Goal: Information Seeking & Learning: Learn about a topic

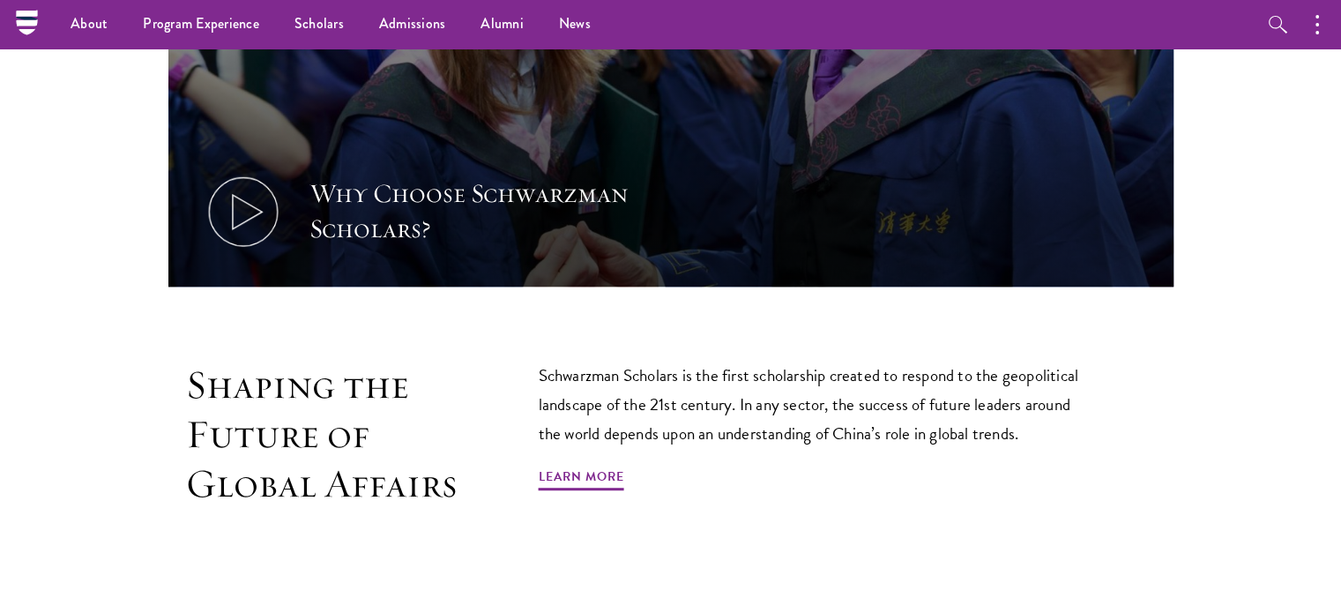
scroll to position [705, 0]
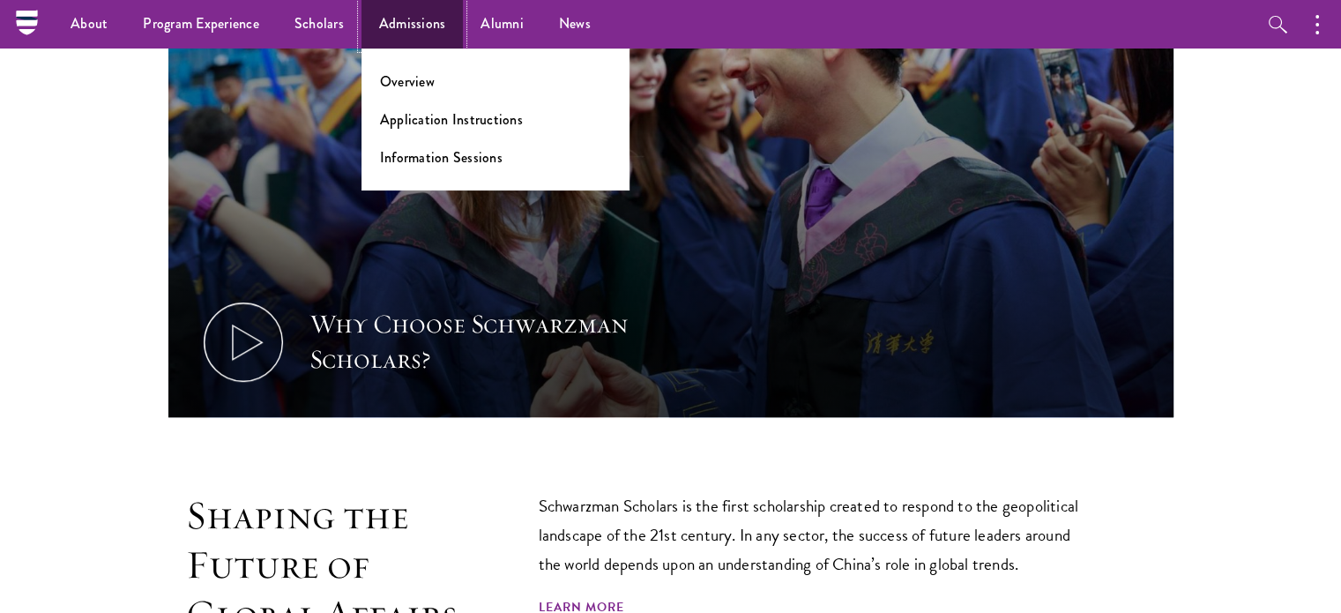
click at [428, 21] on link "Admissions" at bounding box center [413, 24] width 102 height 48
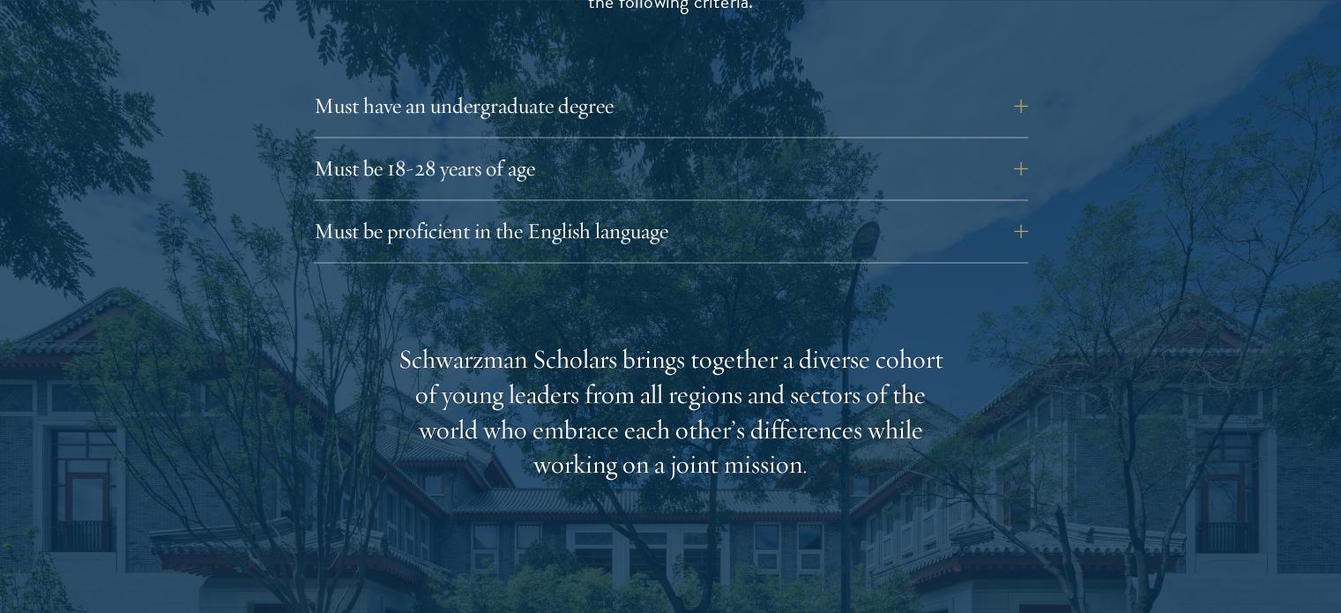
scroll to position [2557, 0]
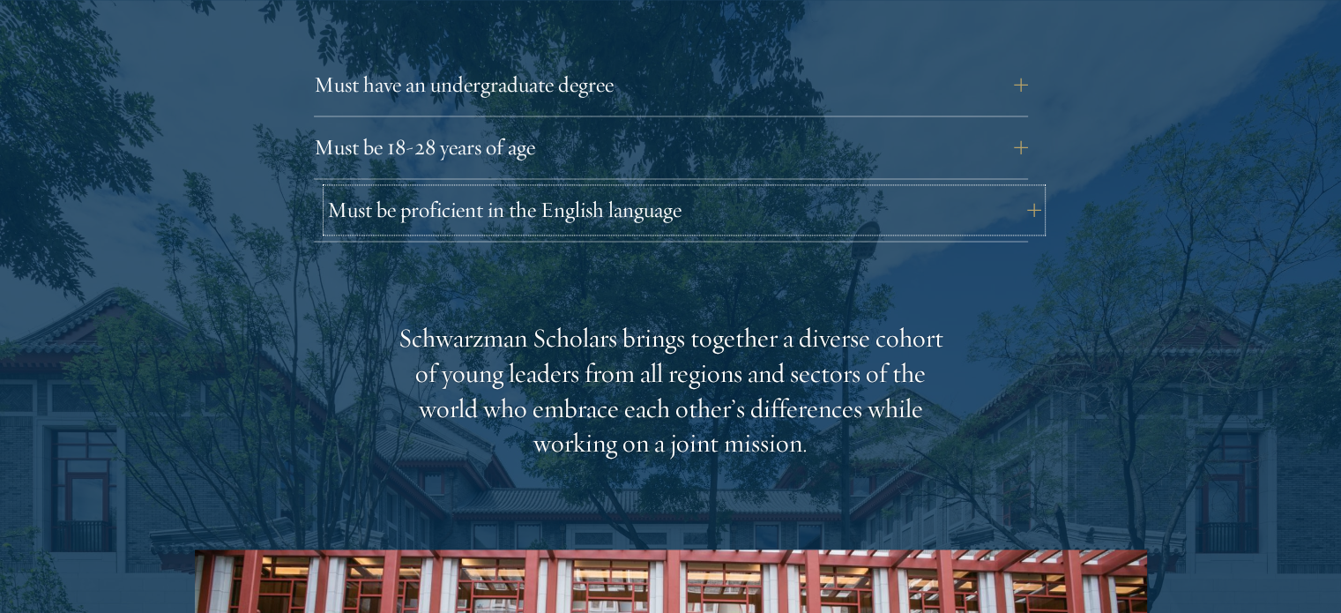
click at [519, 189] on button "Must be proficient in the English language" at bounding box center [684, 210] width 714 height 42
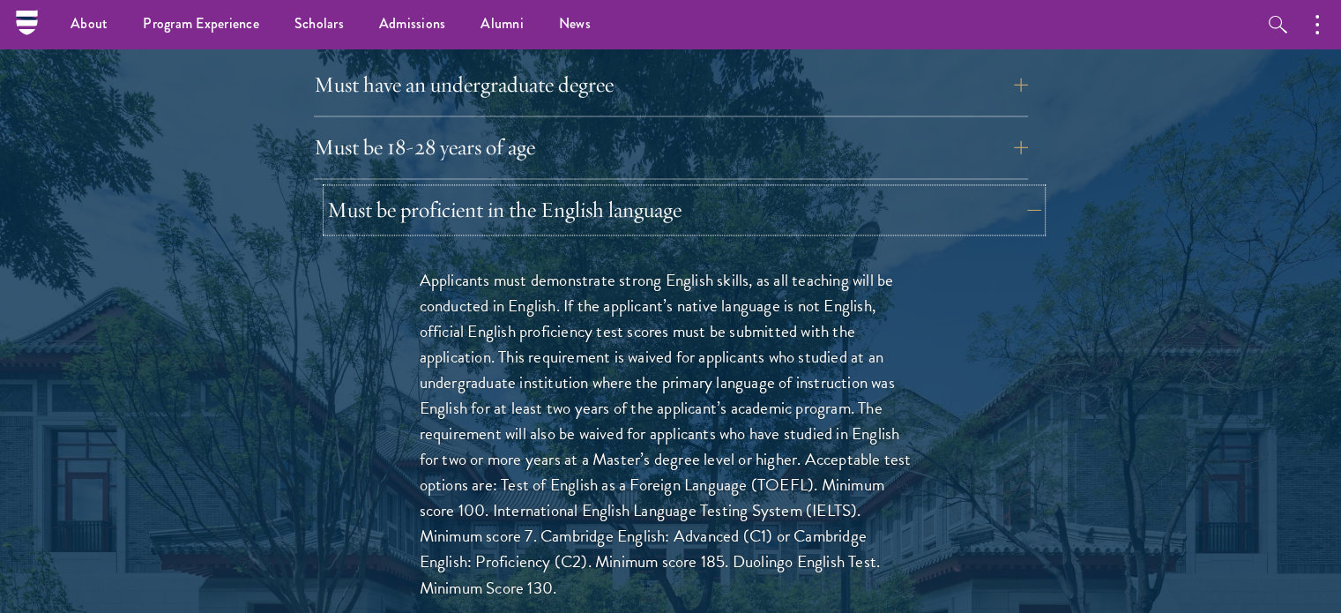
click at [495, 189] on button "Must be proficient in the English language" at bounding box center [684, 210] width 714 height 42
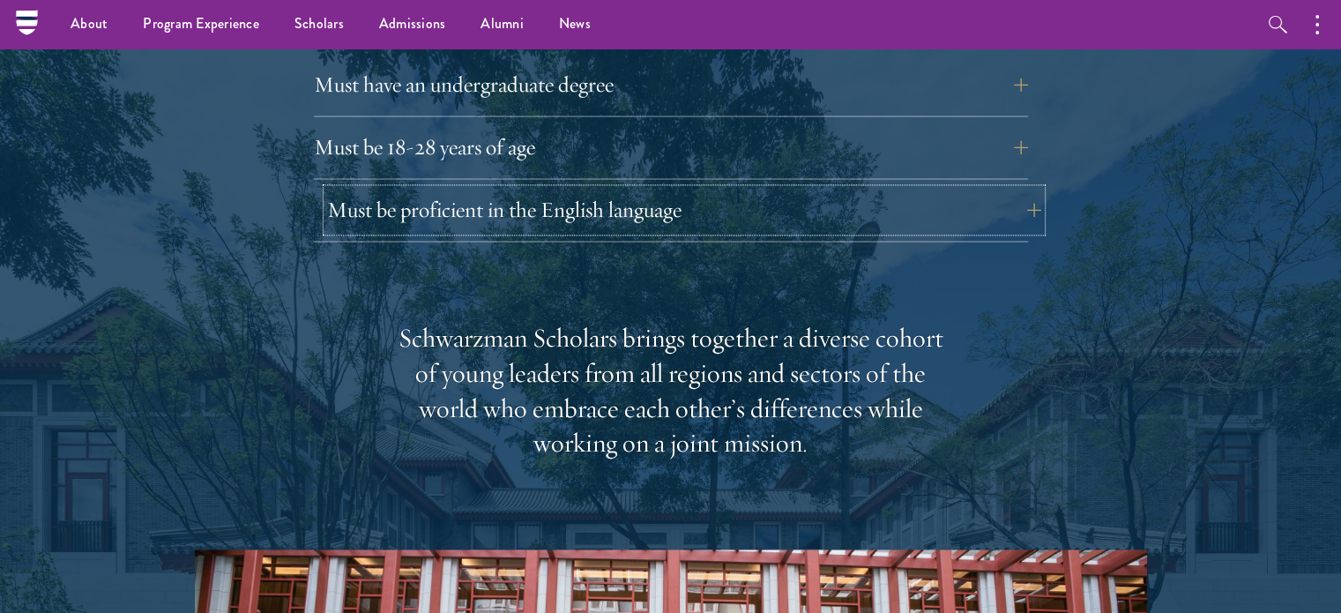
click at [466, 189] on button "Must be proficient in the English language" at bounding box center [684, 210] width 714 height 42
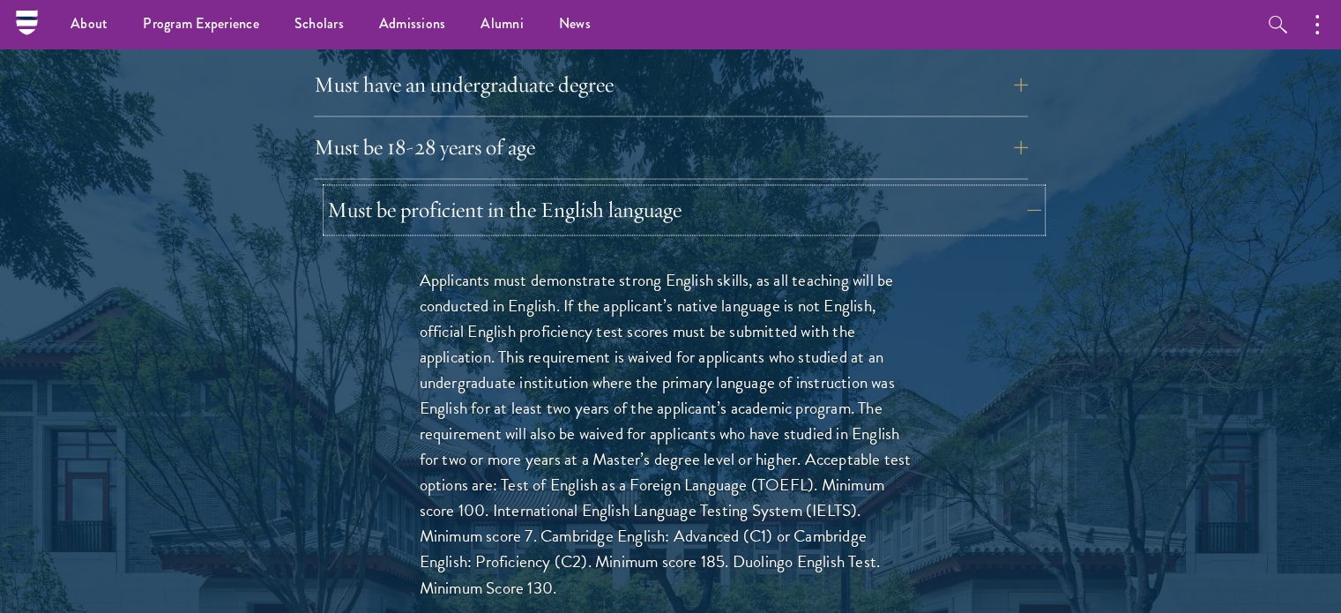
click at [459, 189] on button "Must be proficient in the English language" at bounding box center [684, 210] width 714 height 42
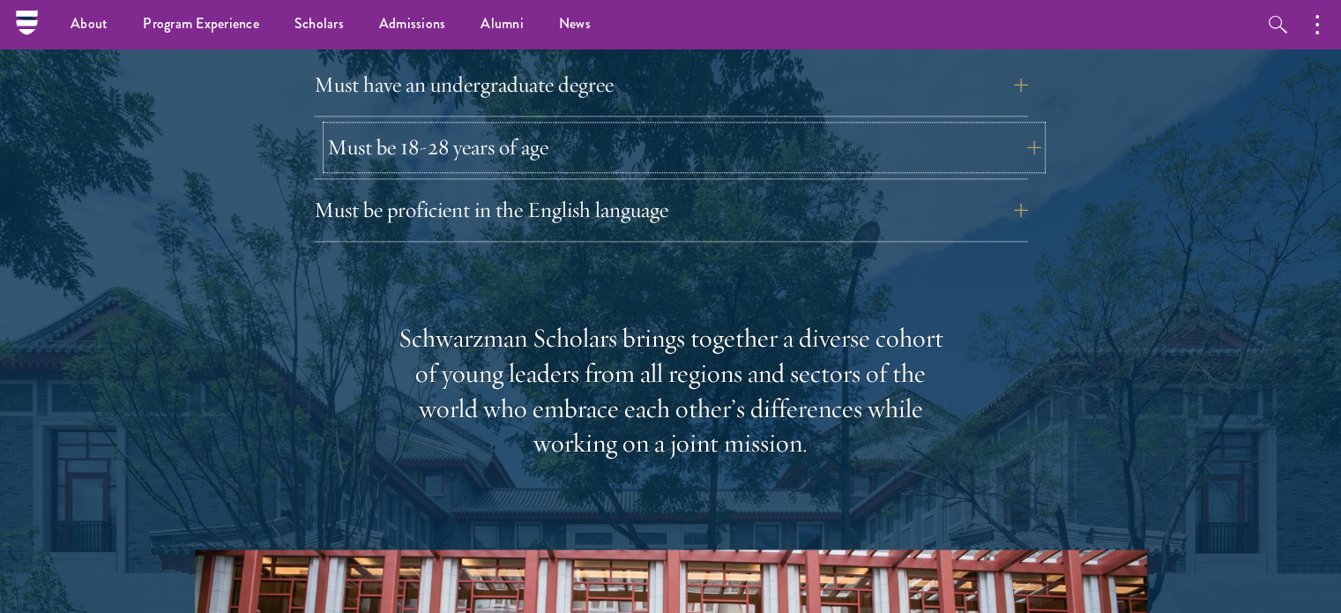
click at [427, 126] on button "Must be 18-28 years of age" at bounding box center [684, 147] width 714 height 42
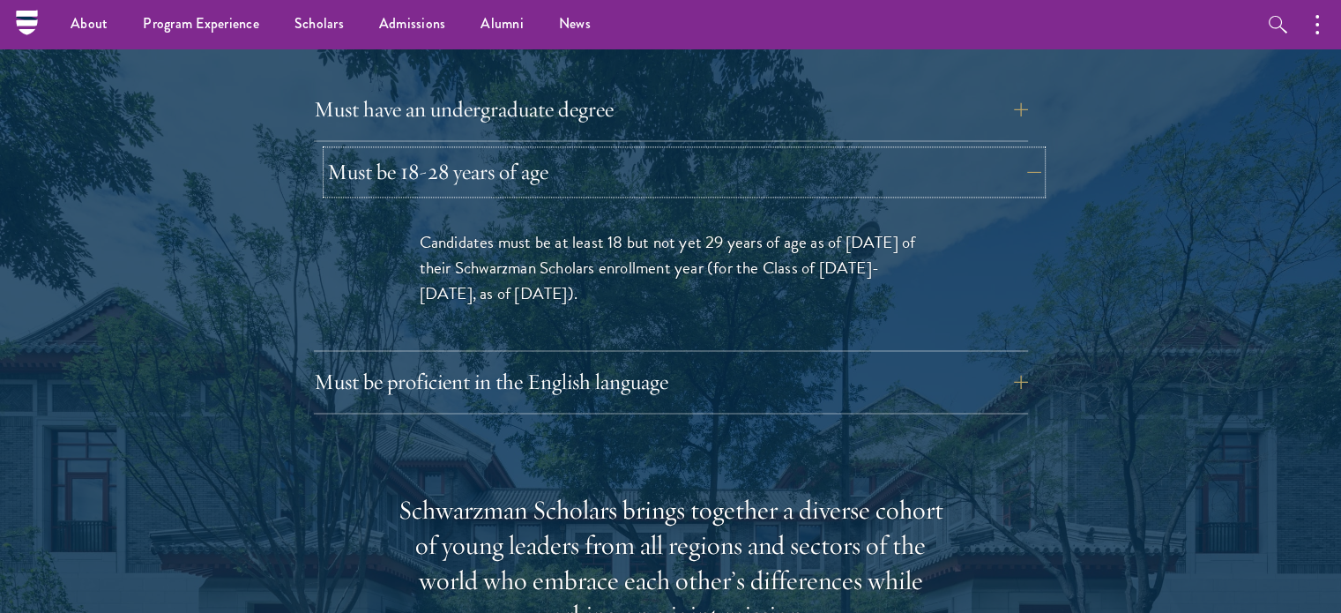
scroll to position [2381, 0]
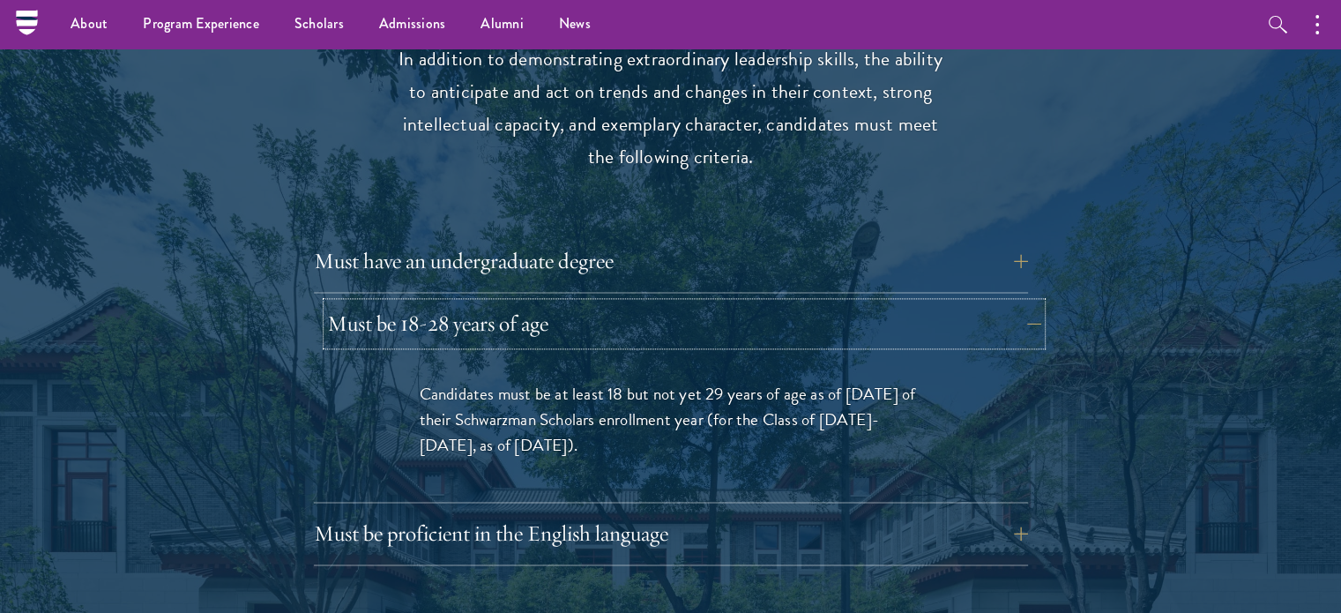
click at [435, 302] on button "Must be 18-28 years of age" at bounding box center [684, 323] width 714 height 42
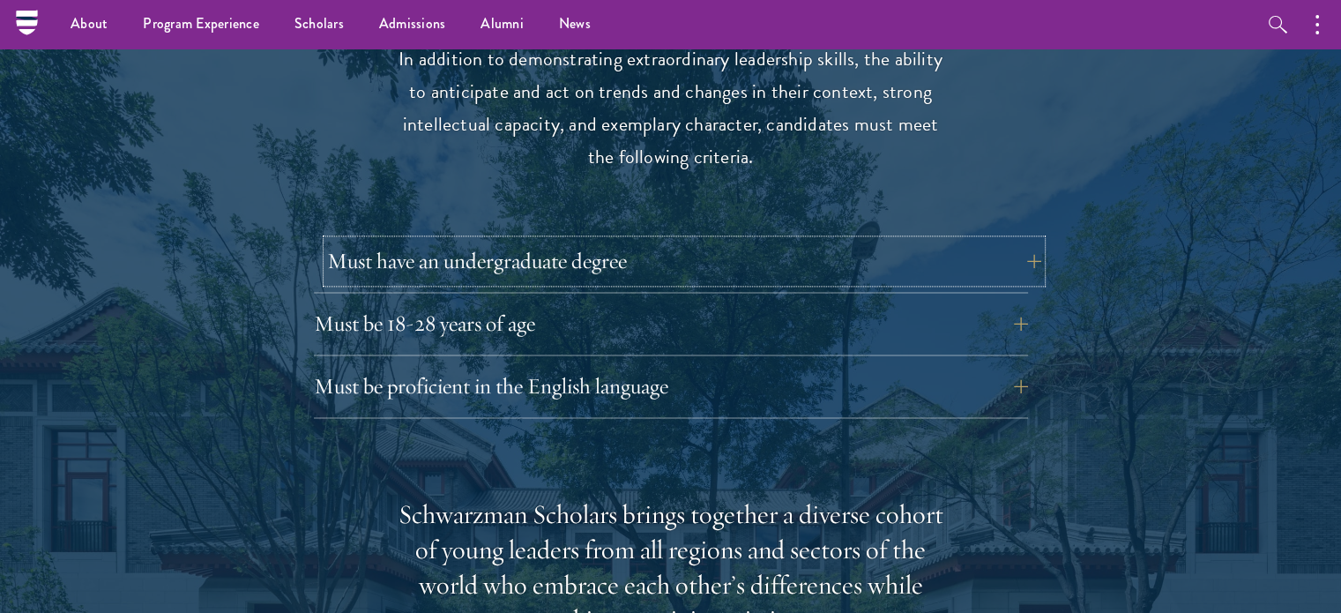
click at [443, 240] on button "Must have an undergraduate degree" at bounding box center [684, 261] width 714 height 42
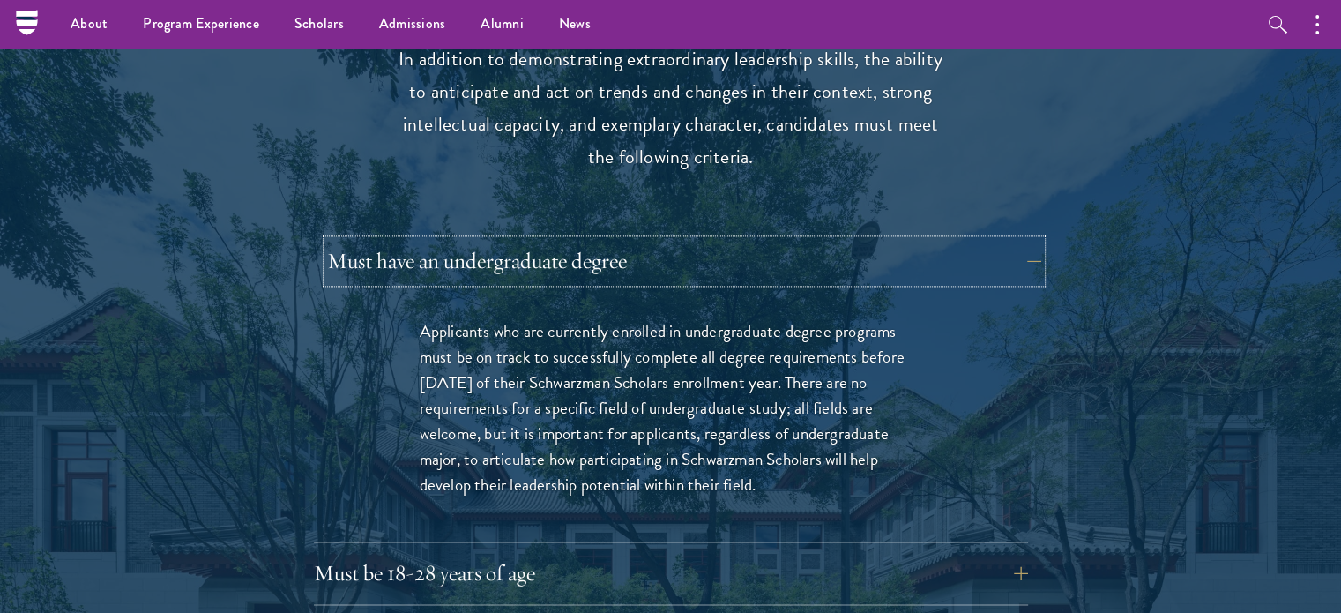
click at [440, 240] on button "Must have an undergraduate degree" at bounding box center [684, 261] width 714 height 42
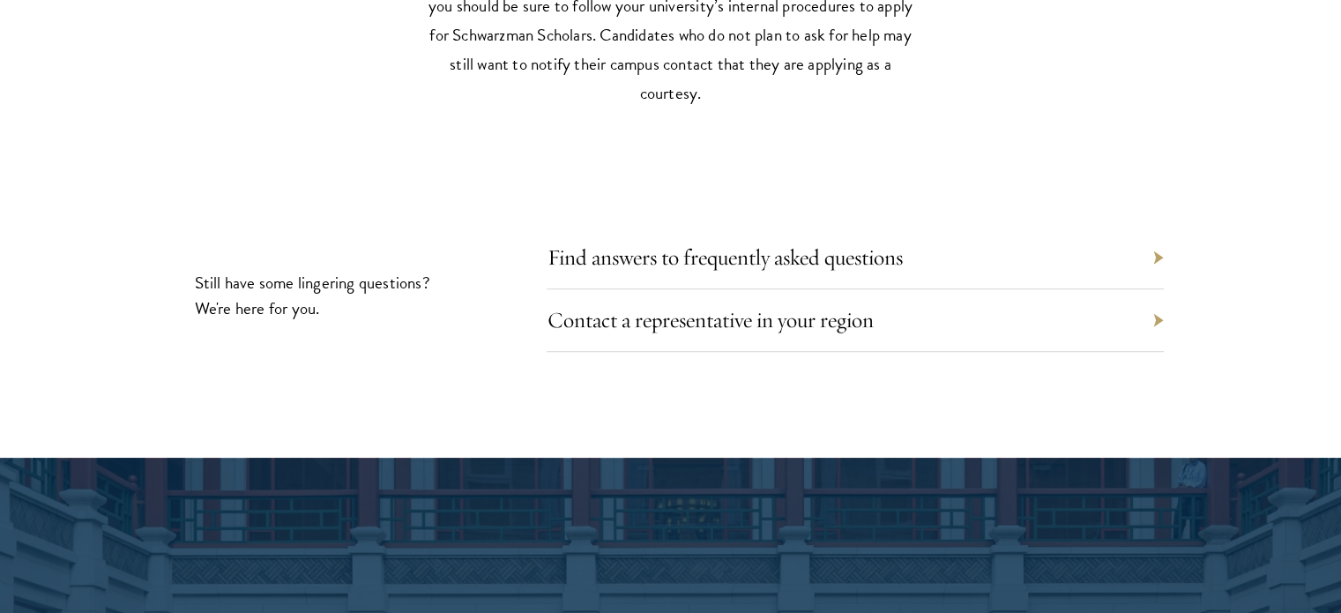
scroll to position [7936, 0]
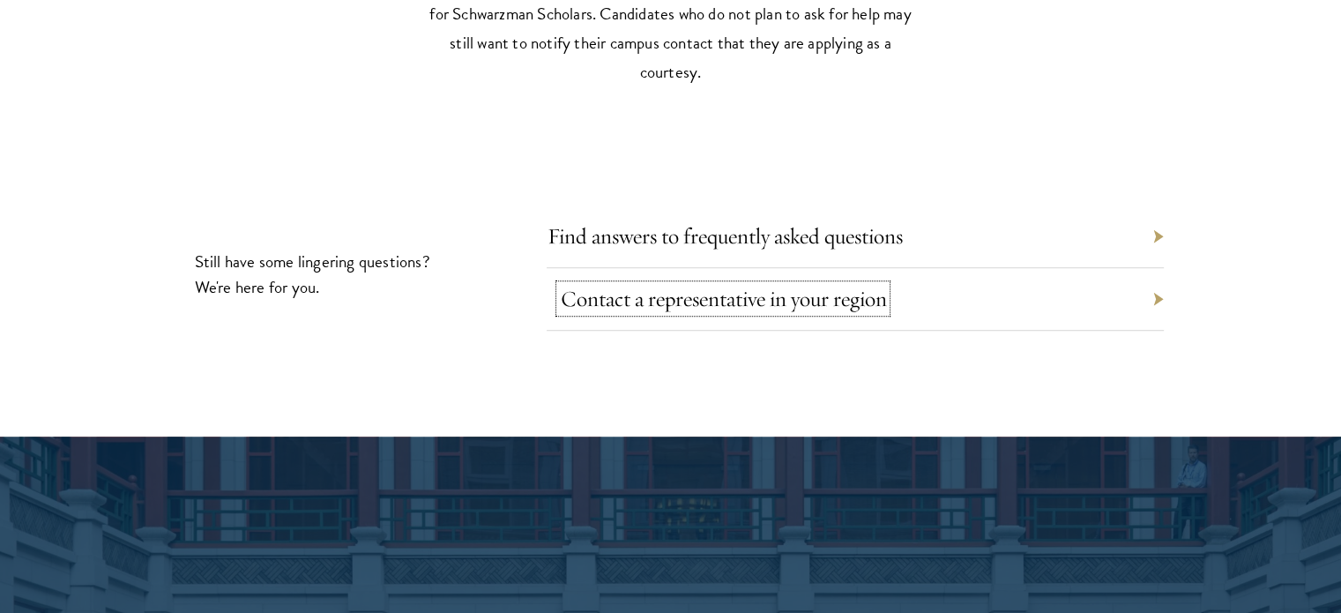
click at [633, 285] on link "Contact a representative in your region" at bounding box center [723, 298] width 326 height 27
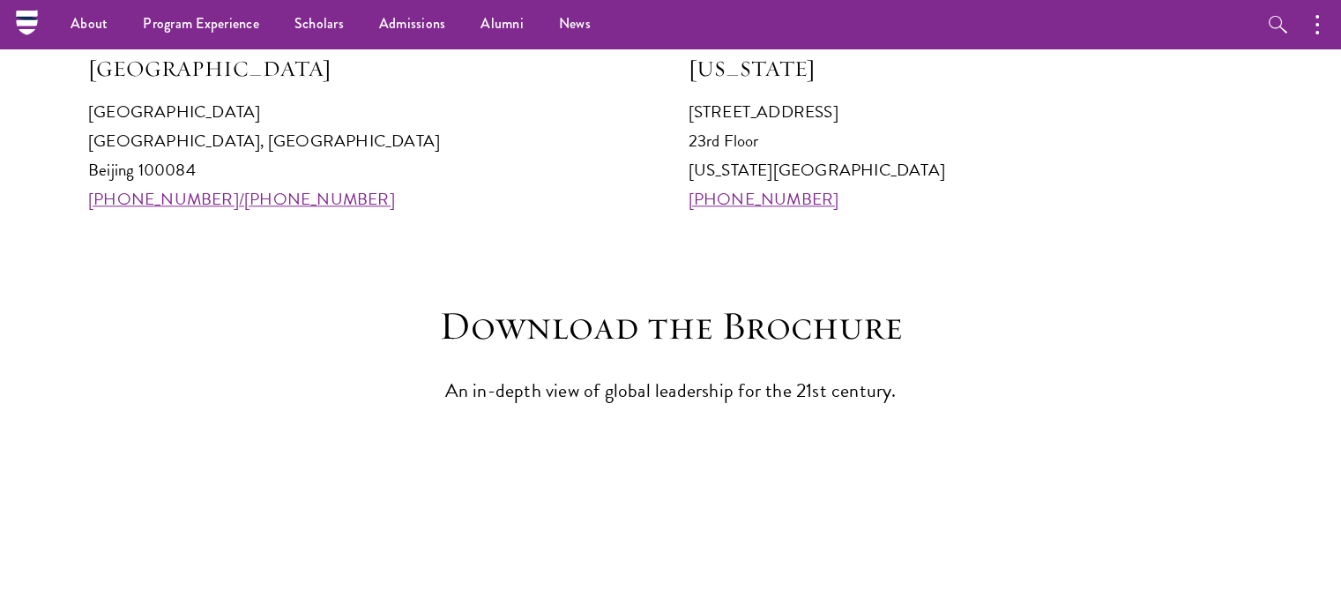
scroll to position [1587, 0]
